Goal: Find specific page/section: Find specific page/section

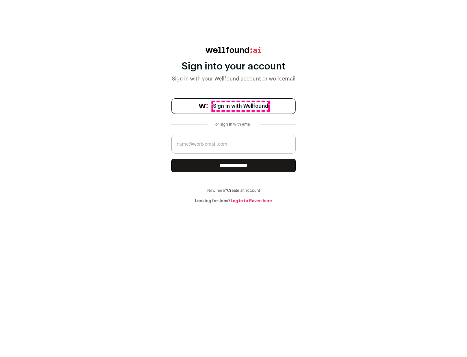
click at [240, 106] on span "Sign in with Wellfound" at bounding box center [240, 106] width 55 height 8
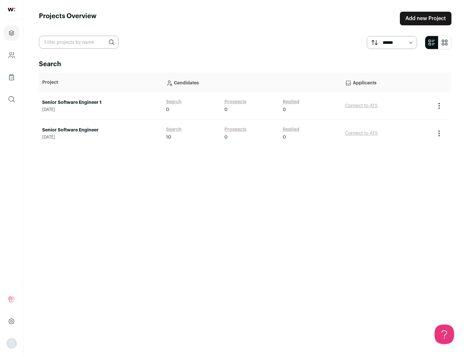
click at [101, 130] on link "Senior Software Engineer" at bounding box center [100, 130] width 117 height 6
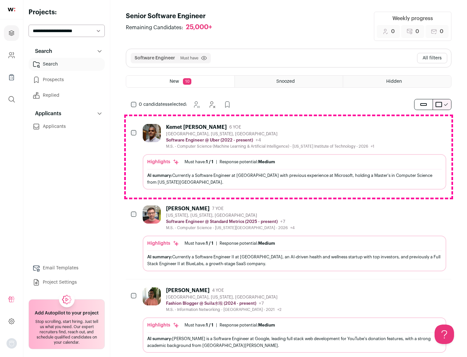
click at [289, 157] on div "Highlights Must have: 1 / 1 How many must haves have been fulfilled? | Response…" at bounding box center [295, 171] width 304 height 35
